Goal: Check status: Check status

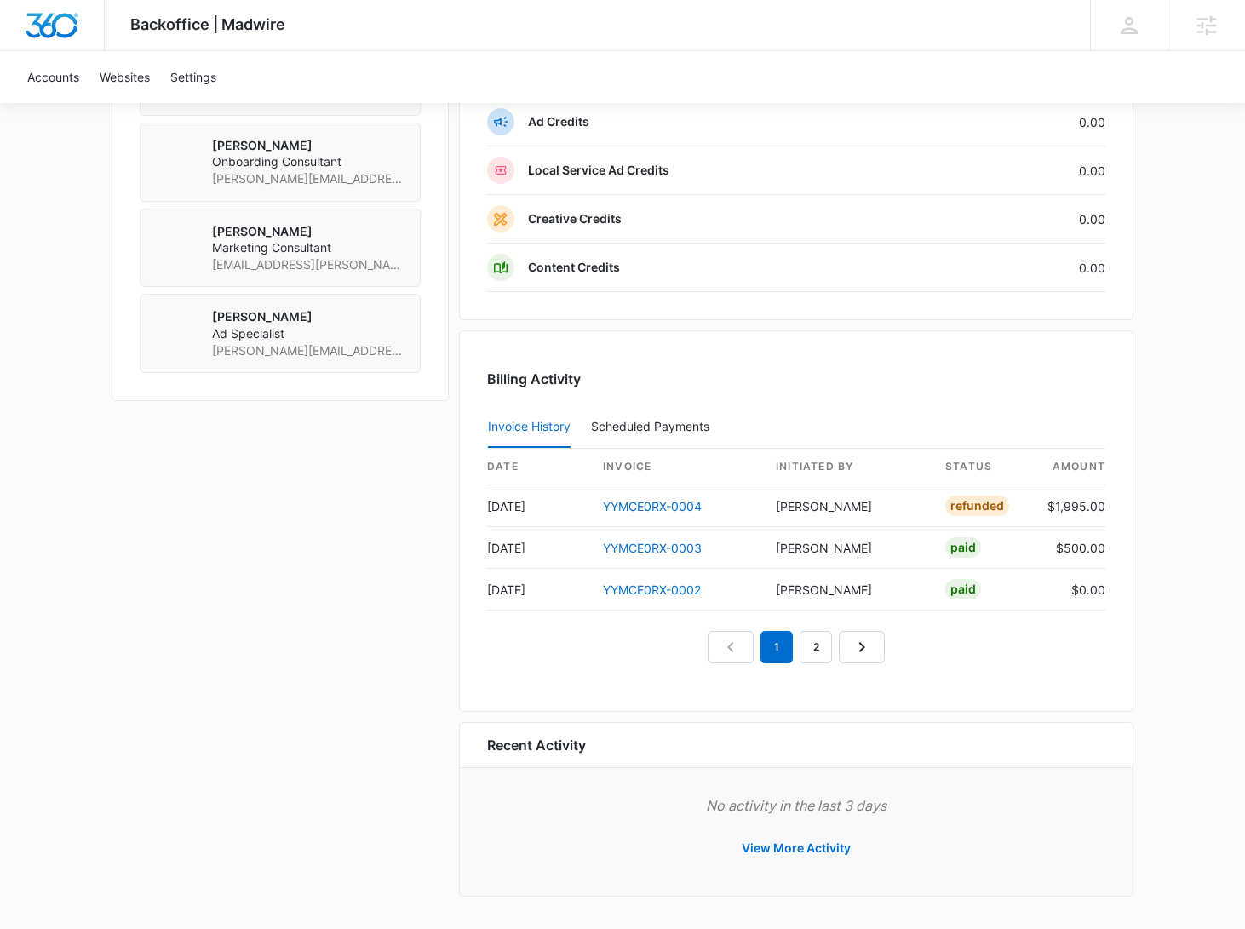
scroll to position [1312, 0]
click at [818, 653] on link "2" at bounding box center [816, 647] width 32 height 32
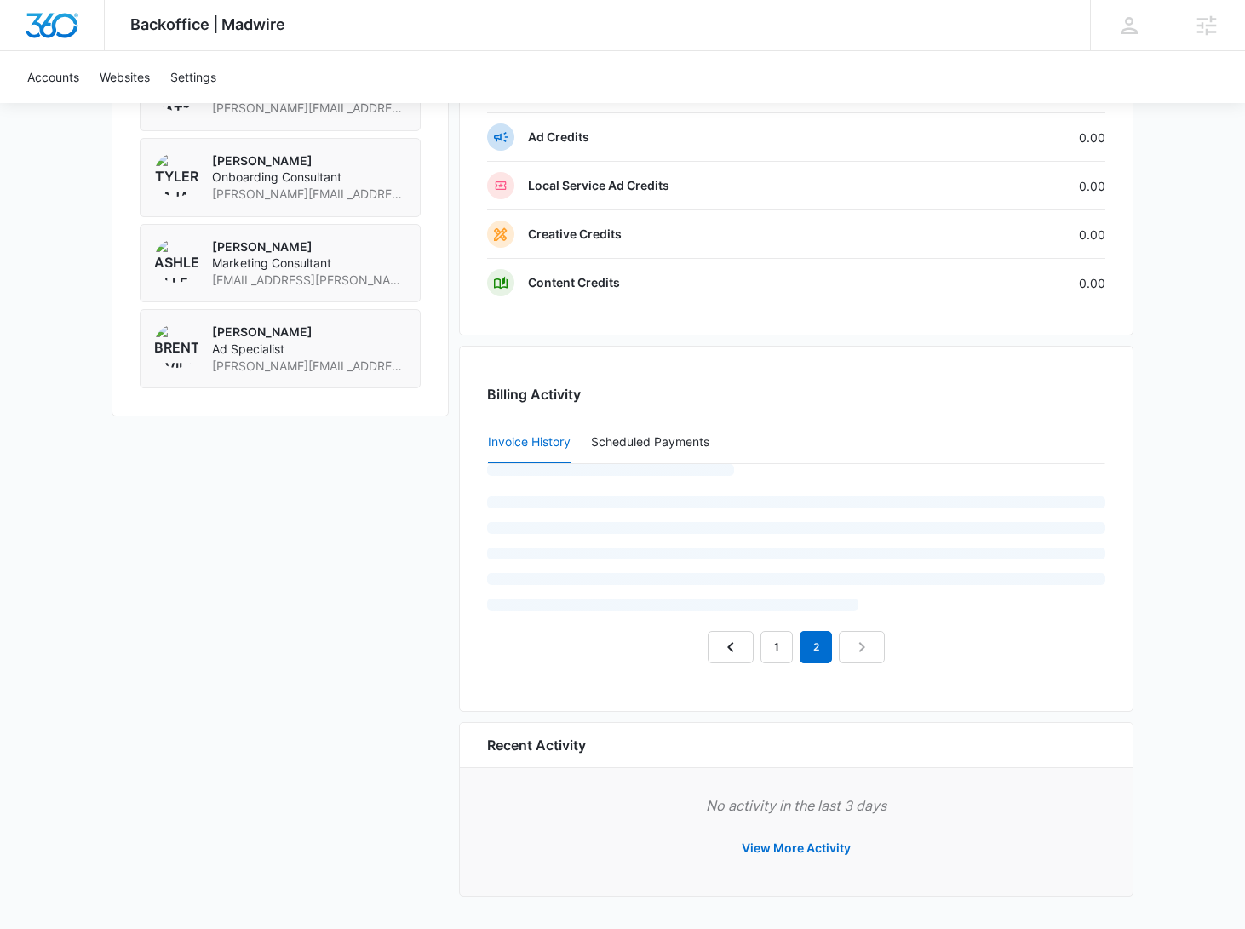
scroll to position [1228, 0]
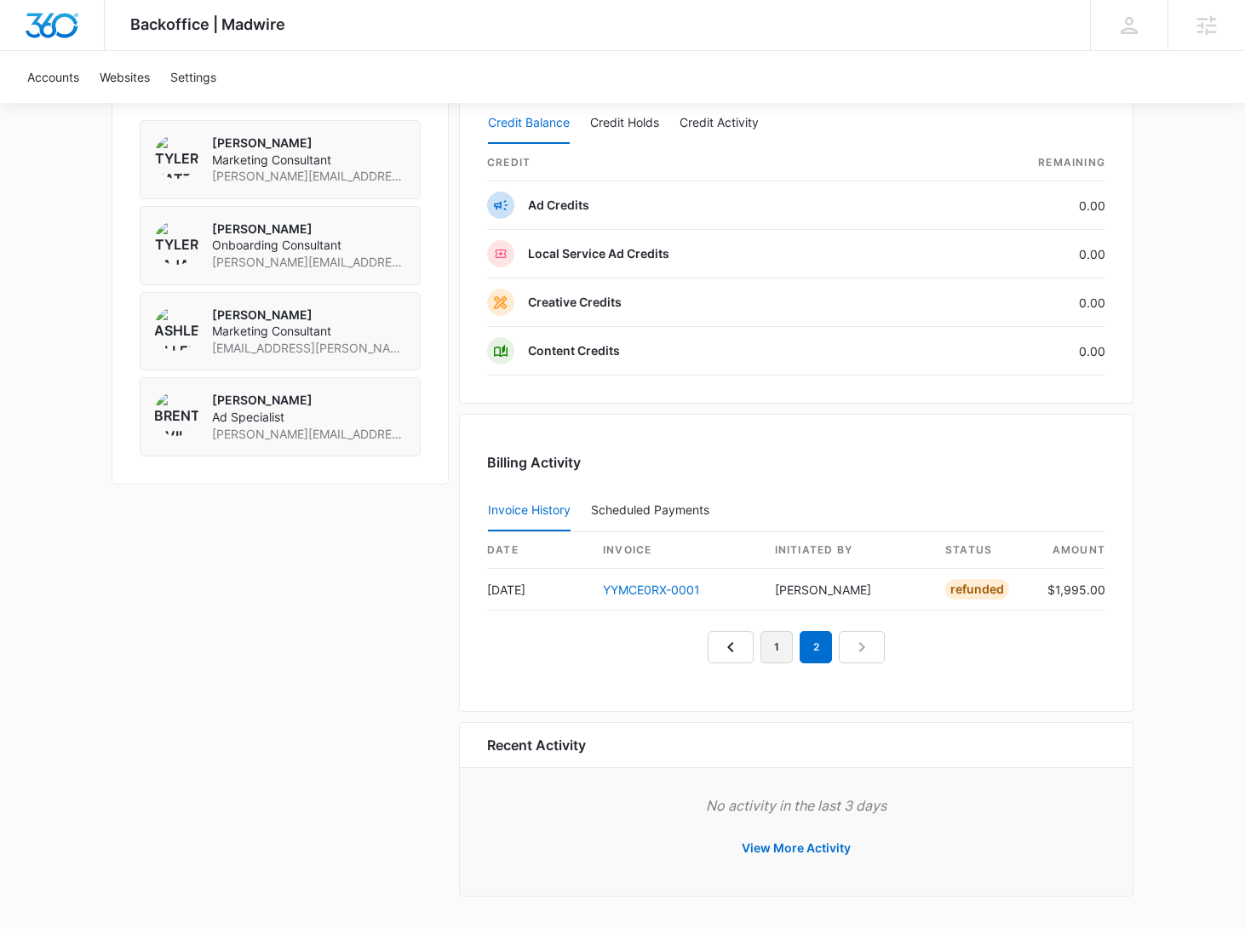
click at [787, 649] on link "1" at bounding box center [777, 647] width 32 height 32
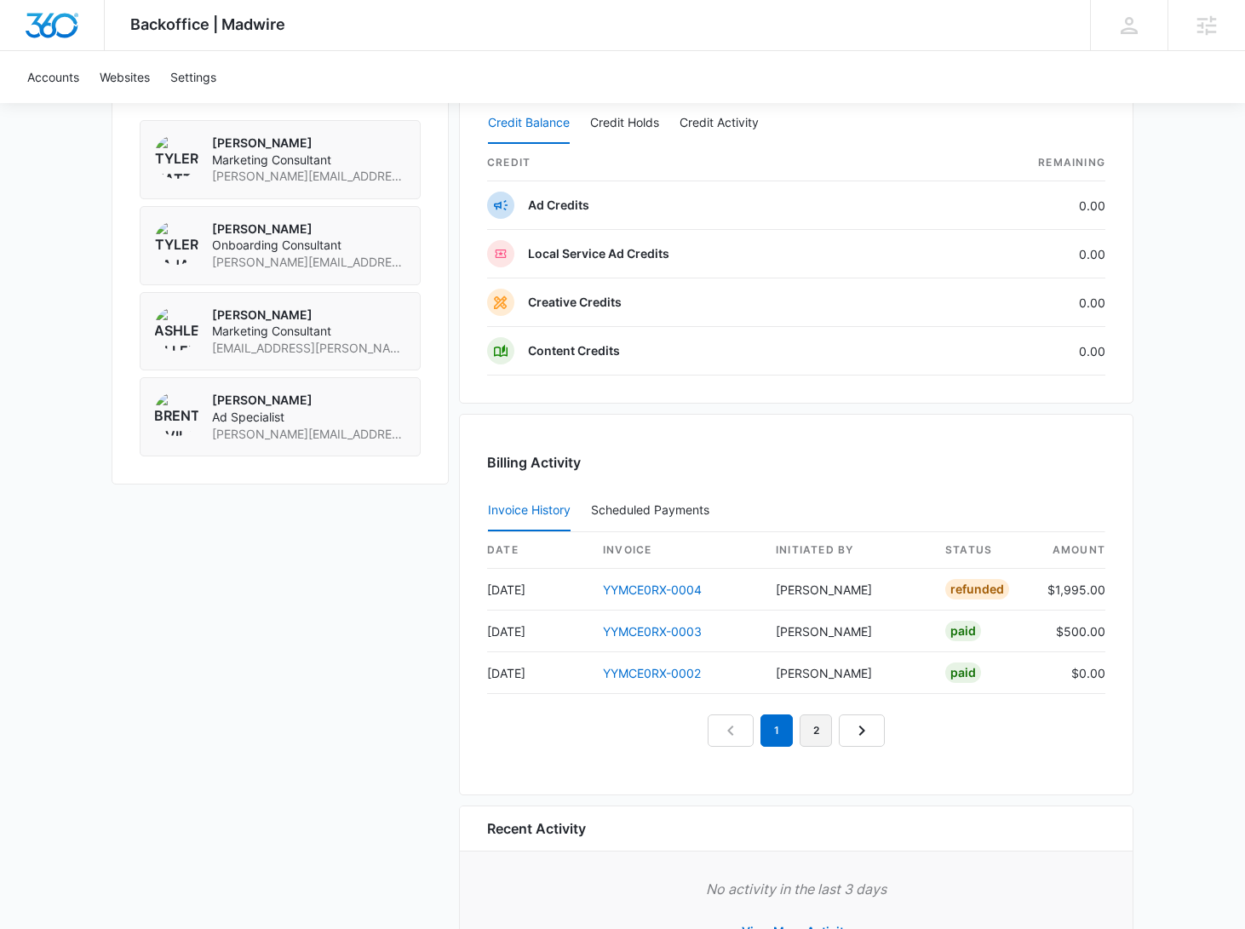
click at [822, 724] on link "2" at bounding box center [816, 731] width 32 height 32
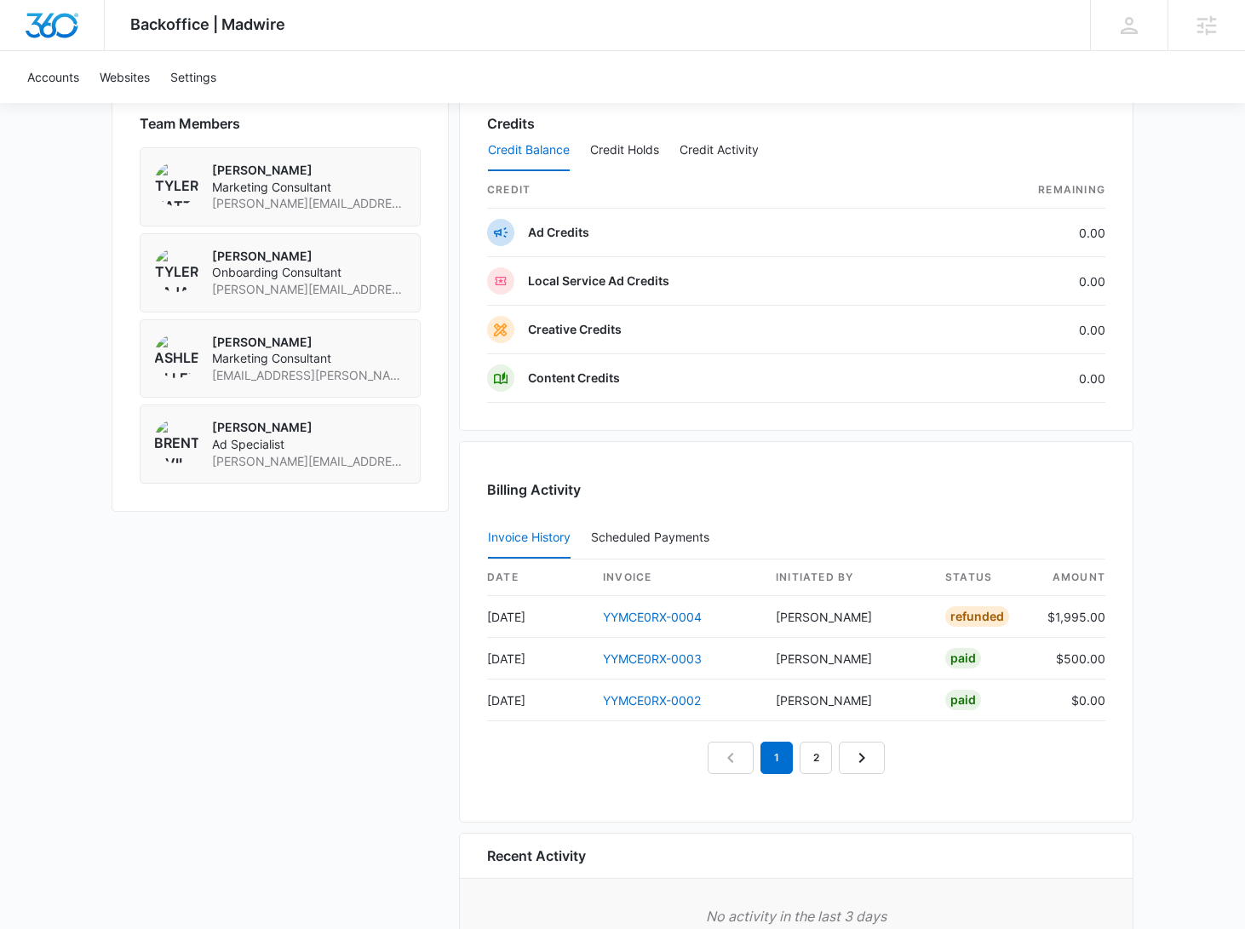
scroll to position [1312, 0]
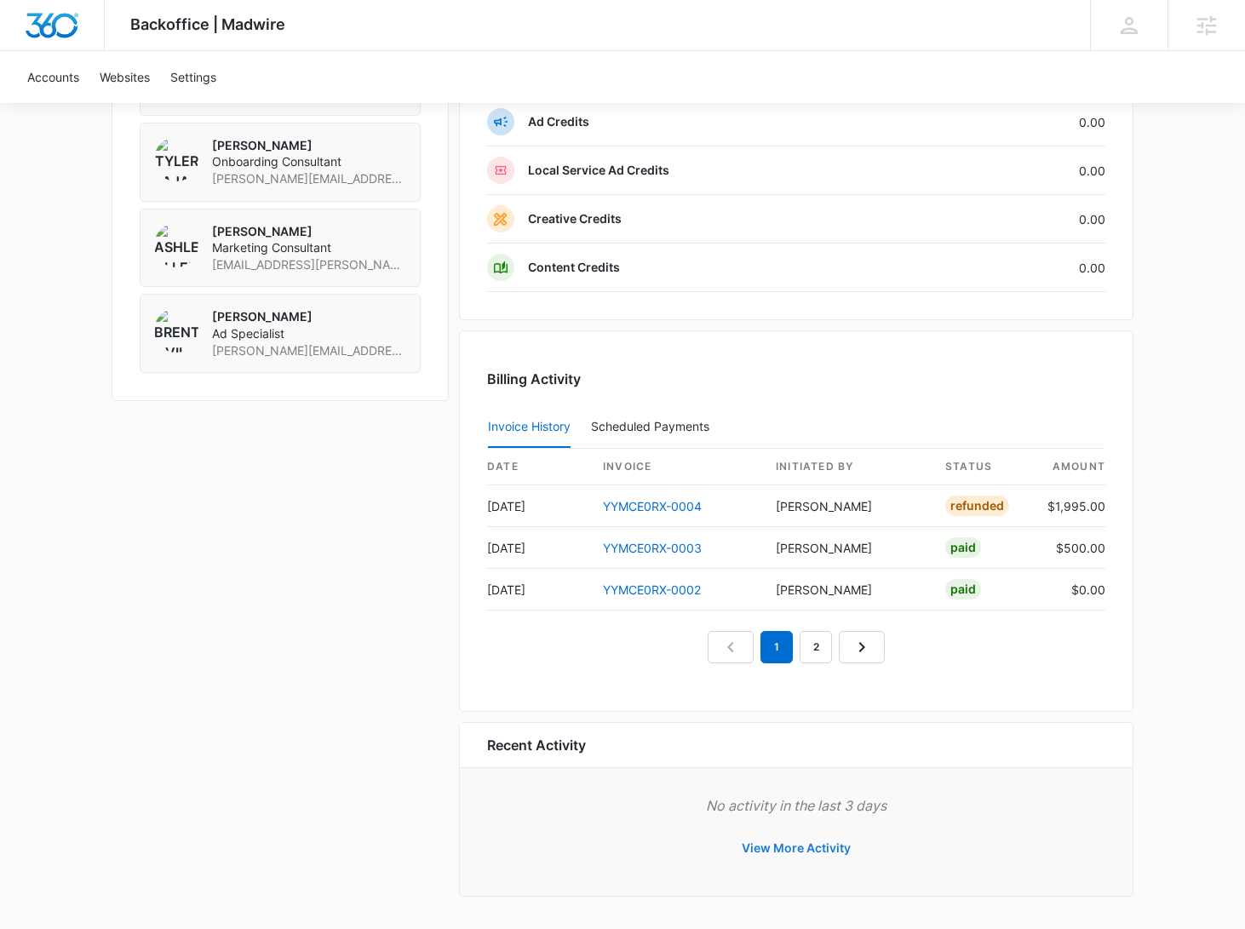
click at [780, 844] on button "View More Activity" at bounding box center [796, 848] width 143 height 41
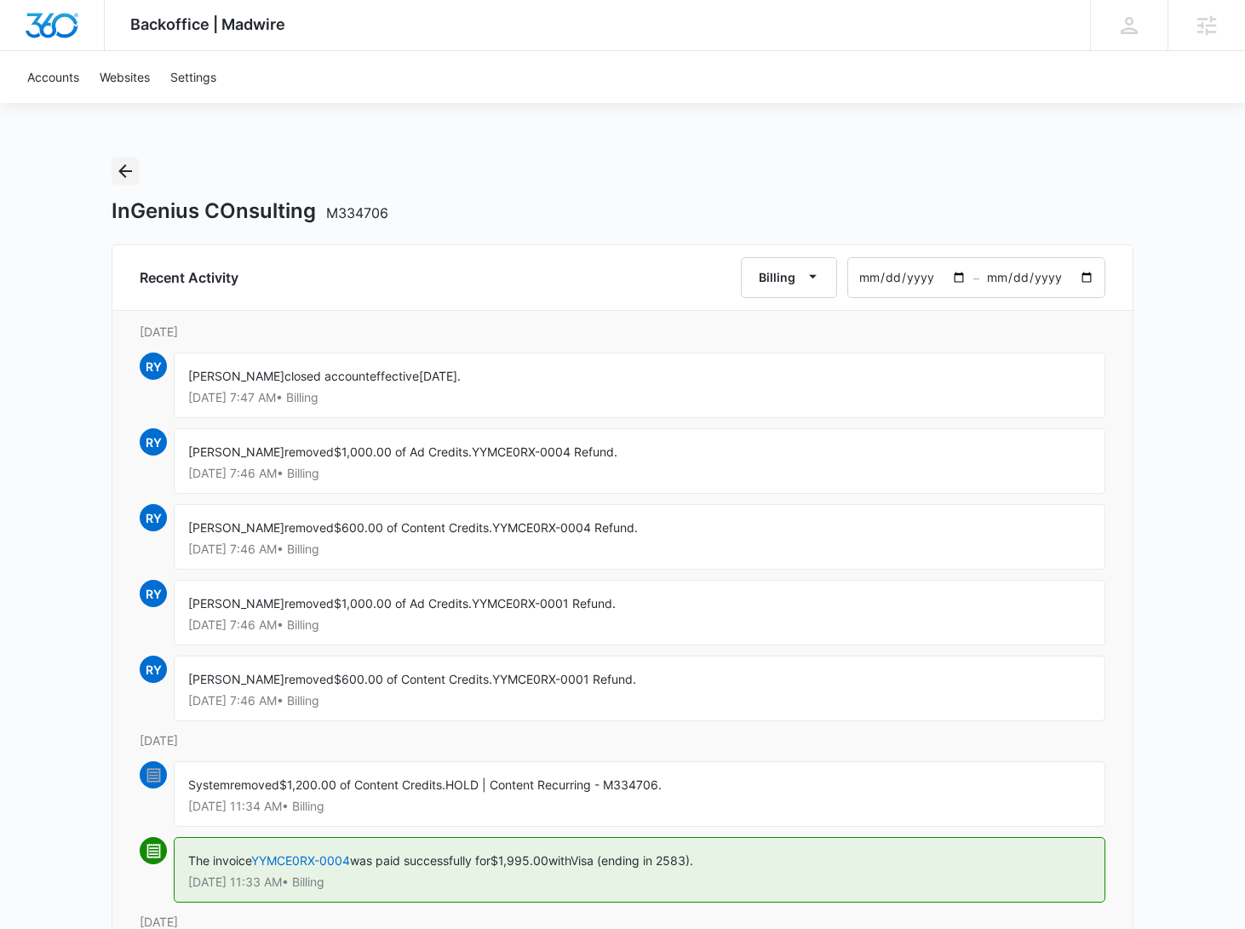
click at [125, 175] on icon "Back" at bounding box center [125, 171] width 20 height 20
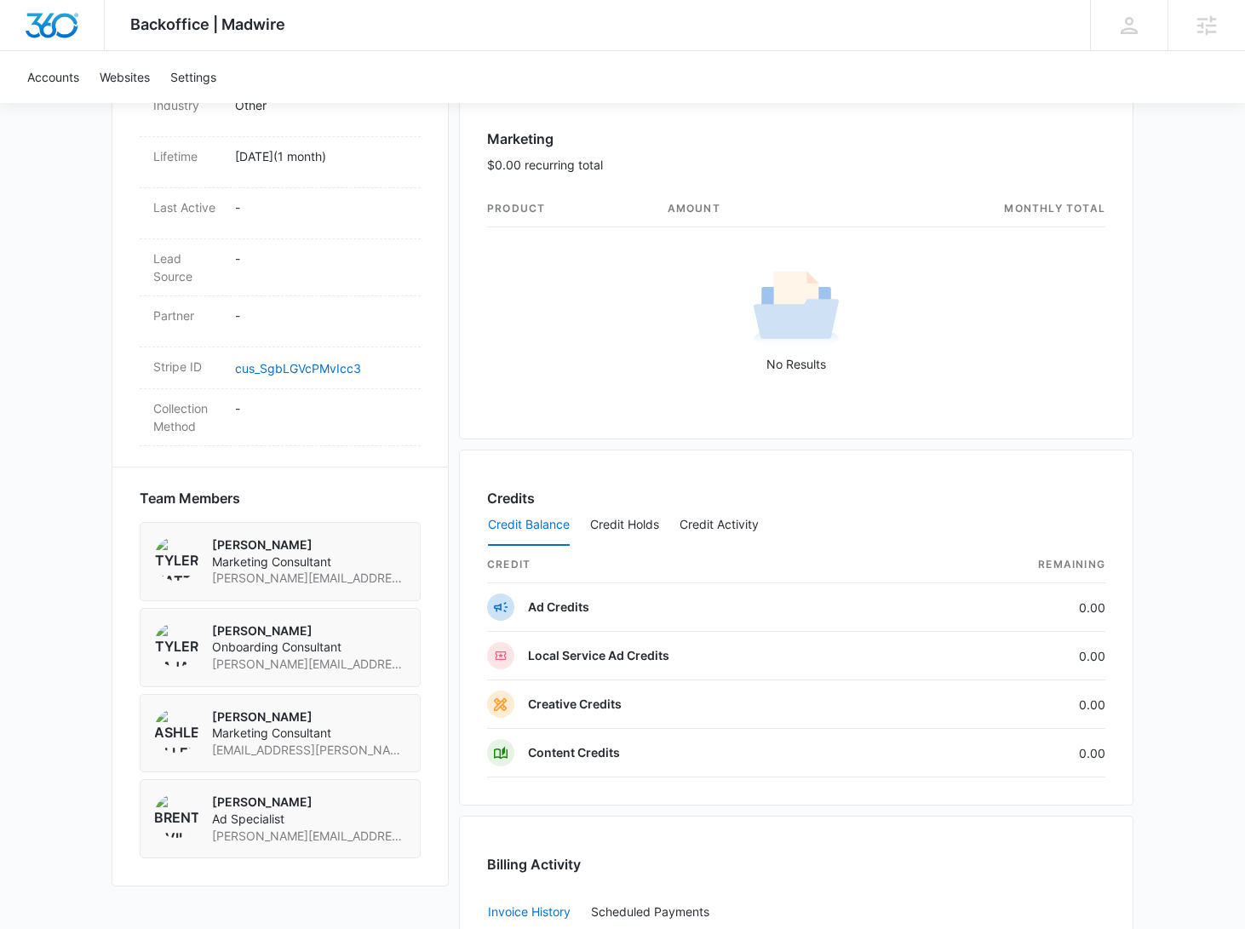
scroll to position [1312, 0]
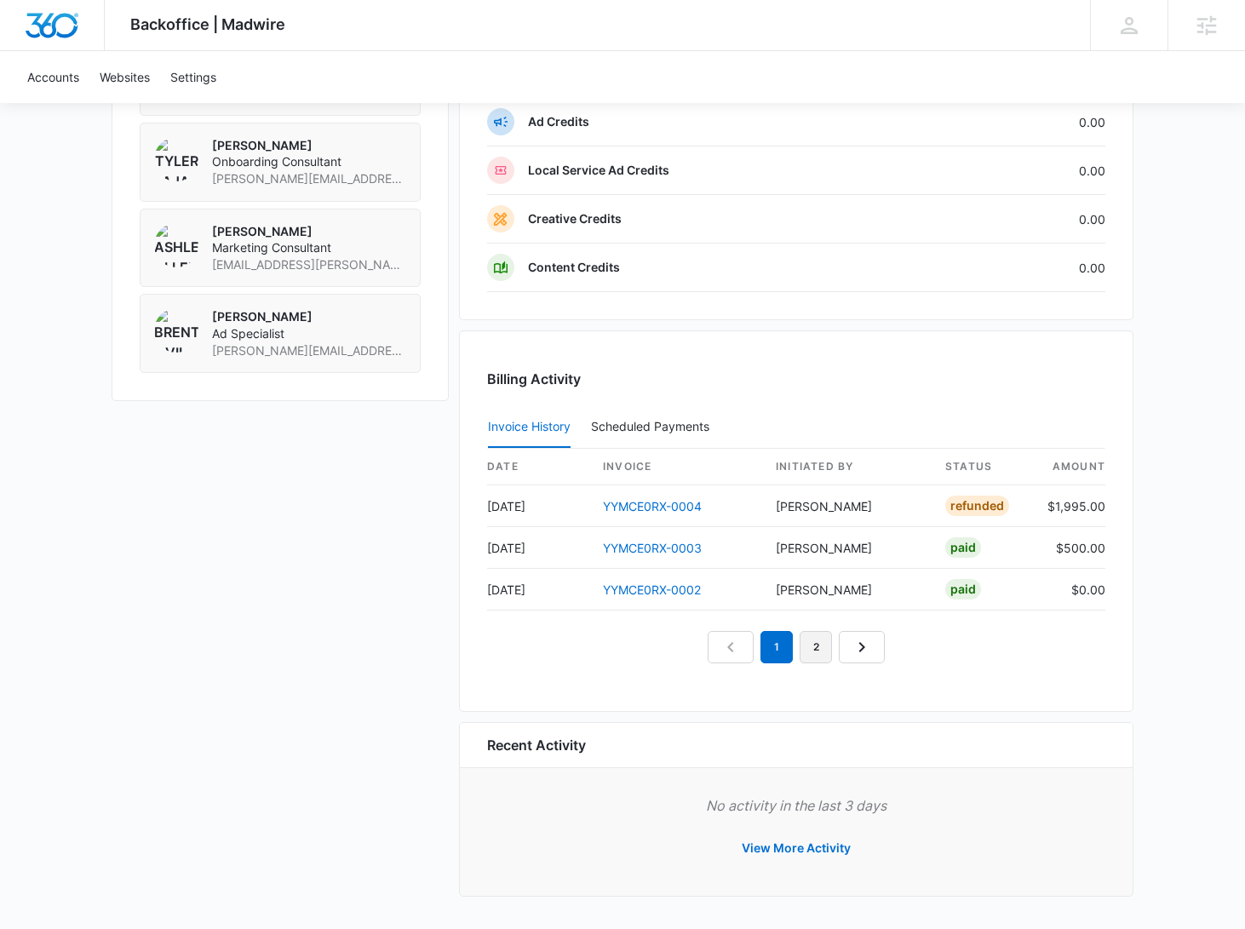
click at [820, 647] on link "2" at bounding box center [816, 647] width 32 height 32
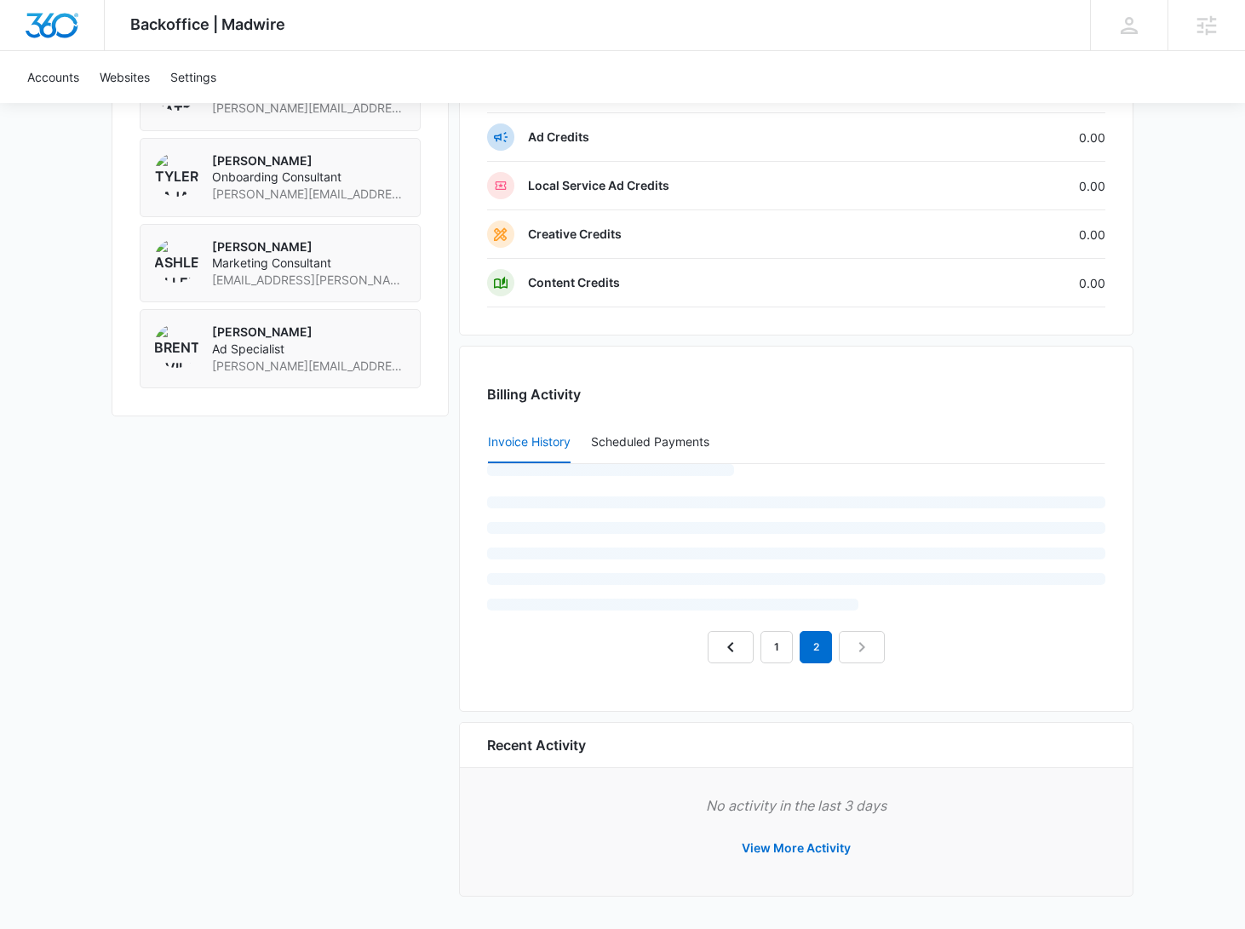
scroll to position [1228, 0]
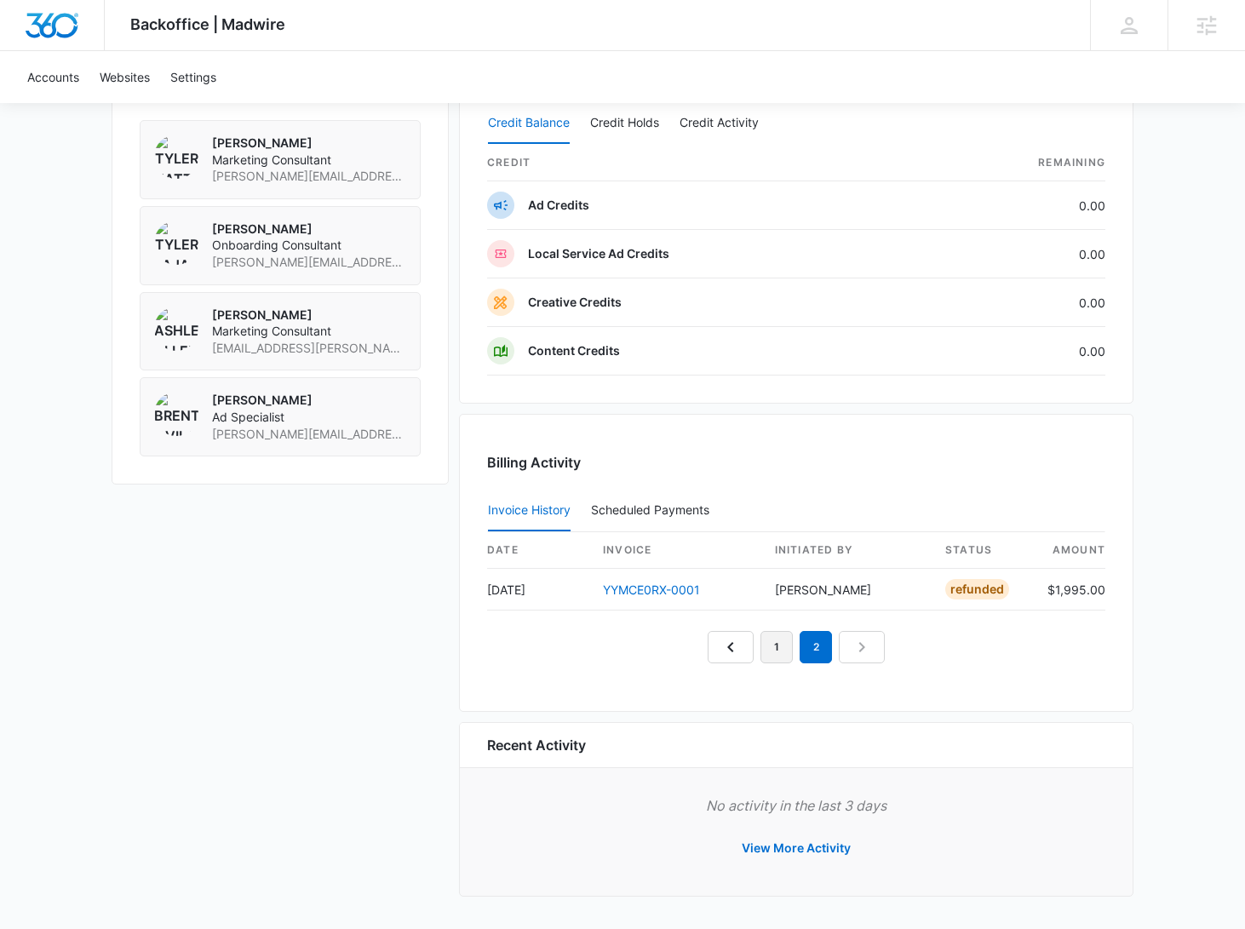
click at [784, 637] on link "1" at bounding box center [777, 647] width 32 height 32
